Goal: Check status: Check status

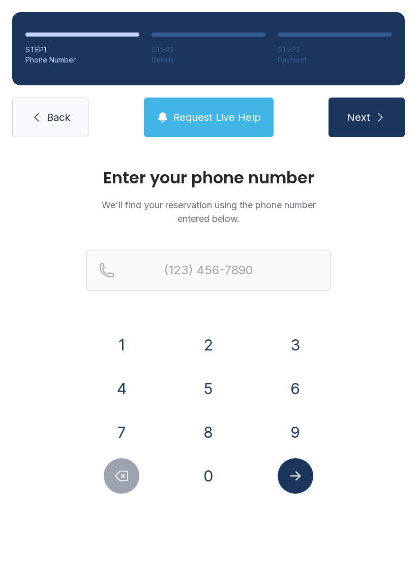
click at [120, 429] on button "7" at bounding box center [122, 433] width 36 height 36
click at [204, 487] on button "0" at bounding box center [209, 476] width 36 height 36
click at [209, 441] on button "8" at bounding box center [209, 433] width 36 height 36
click at [218, 386] on button "5" at bounding box center [209, 389] width 36 height 36
click at [127, 390] on button "4" at bounding box center [122, 389] width 36 height 36
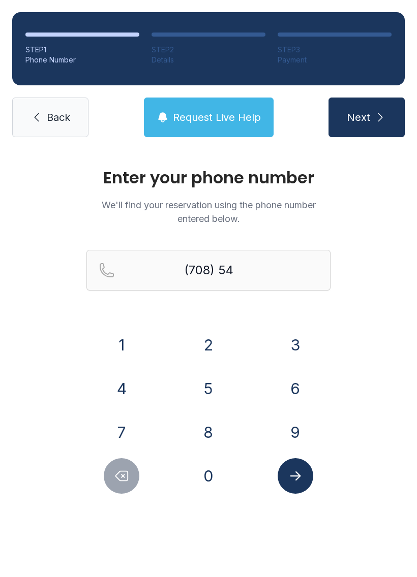
click at [291, 352] on button "3" at bounding box center [296, 345] width 36 height 36
click at [133, 392] on button "4" at bounding box center [122, 389] width 36 height 36
click at [214, 351] on button "2" at bounding box center [209, 345] width 36 height 36
click at [212, 439] on button "8" at bounding box center [209, 433] width 36 height 36
click at [210, 349] on button "2" at bounding box center [209, 345] width 36 height 36
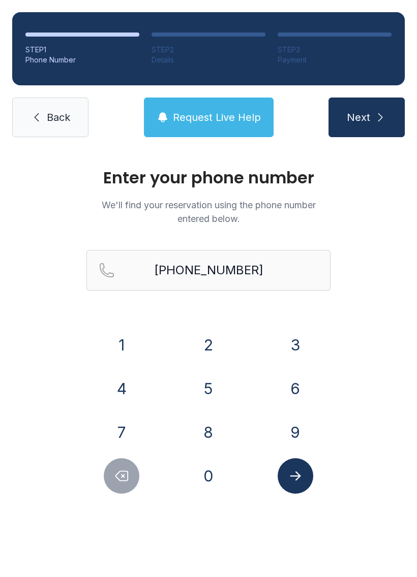
click at [299, 477] on icon "Submit lookup form" at bounding box center [295, 476] width 11 height 9
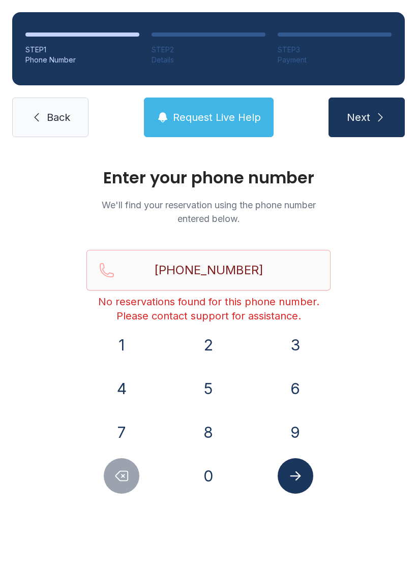
click at [118, 481] on icon "Delete number" at bounding box center [121, 476] width 15 height 15
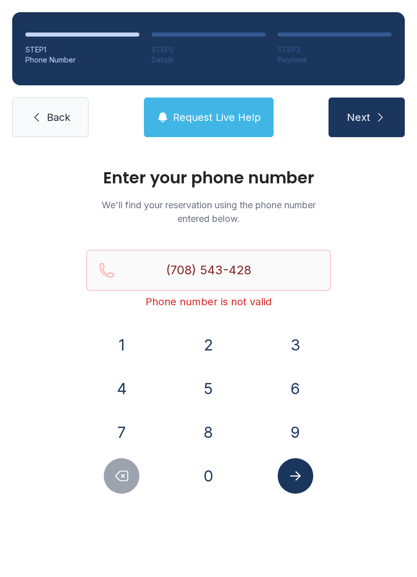
click at [135, 464] on button "Delete number" at bounding box center [122, 476] width 36 height 36
click at [118, 480] on icon "Delete number" at bounding box center [121, 476] width 15 height 15
click at [125, 485] on button "Delete number" at bounding box center [122, 476] width 36 height 36
click at [129, 474] on icon "Delete number" at bounding box center [121, 476] width 15 height 15
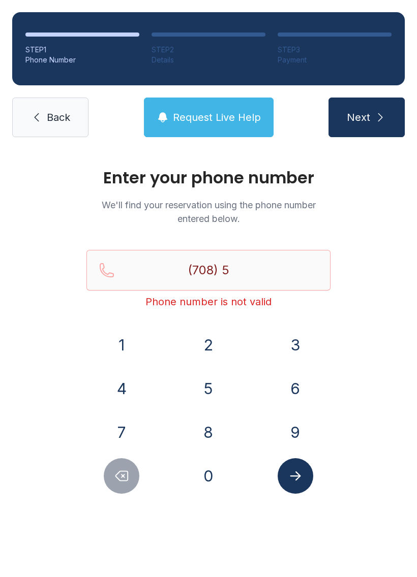
click at [129, 473] on icon "Delete number" at bounding box center [121, 476] width 15 height 15
click at [125, 479] on icon "Delete number" at bounding box center [121, 476] width 15 height 15
type input "(7"
click at [120, 469] on icon "Delete number" at bounding box center [121, 476] width 15 height 15
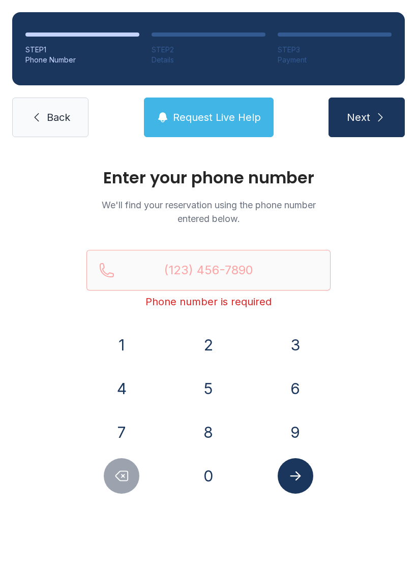
click at [120, 468] on button "Delete number" at bounding box center [122, 476] width 36 height 36
